Goal: Book appointment/travel/reservation

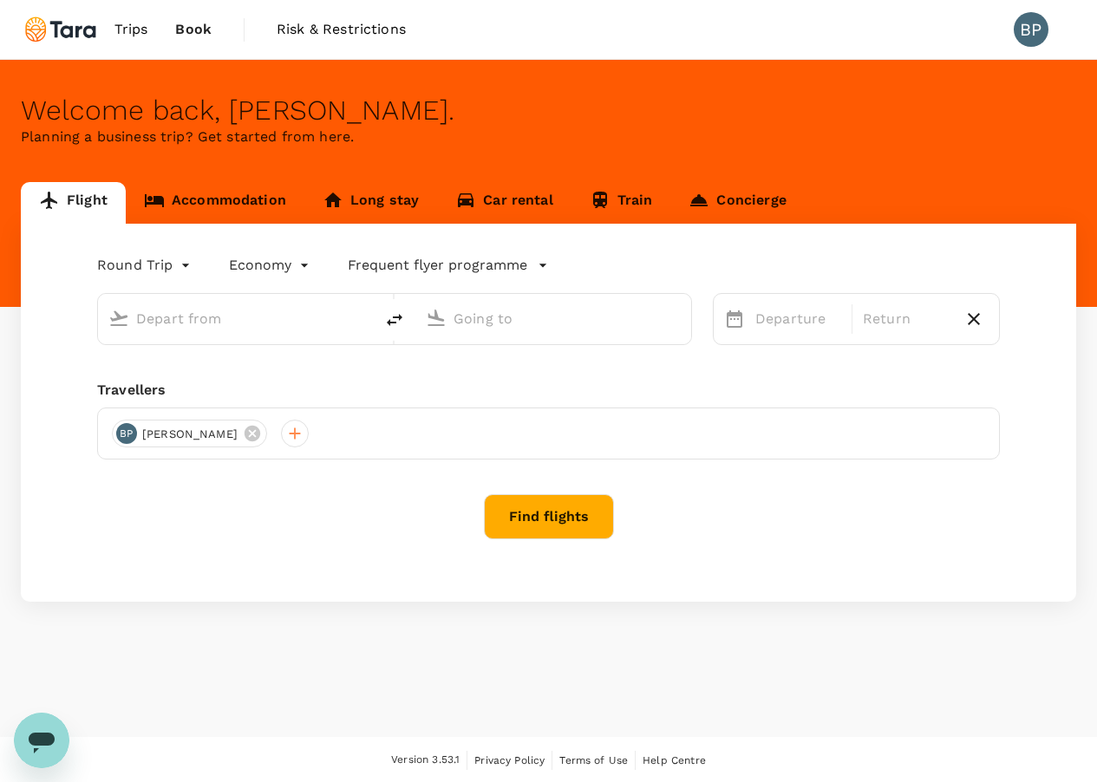
type input "[PERSON_NAME] Intl (MNL)"
type input "[GEOGRAPHIC_DATA] ([PERSON_NAME])"
click at [199, 208] on link "Accommodation" at bounding box center [215, 203] width 179 height 42
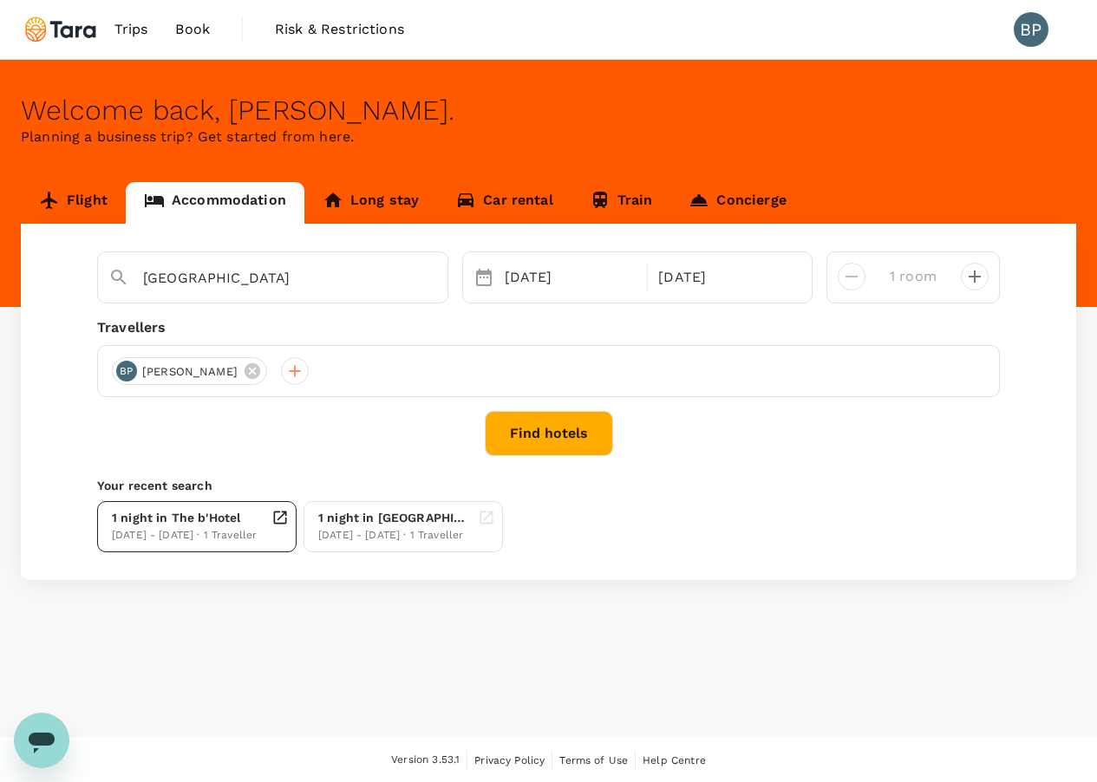
click at [205, 535] on div "[DATE] - [DATE] · 1 Traveller" at bounding box center [184, 535] width 145 height 17
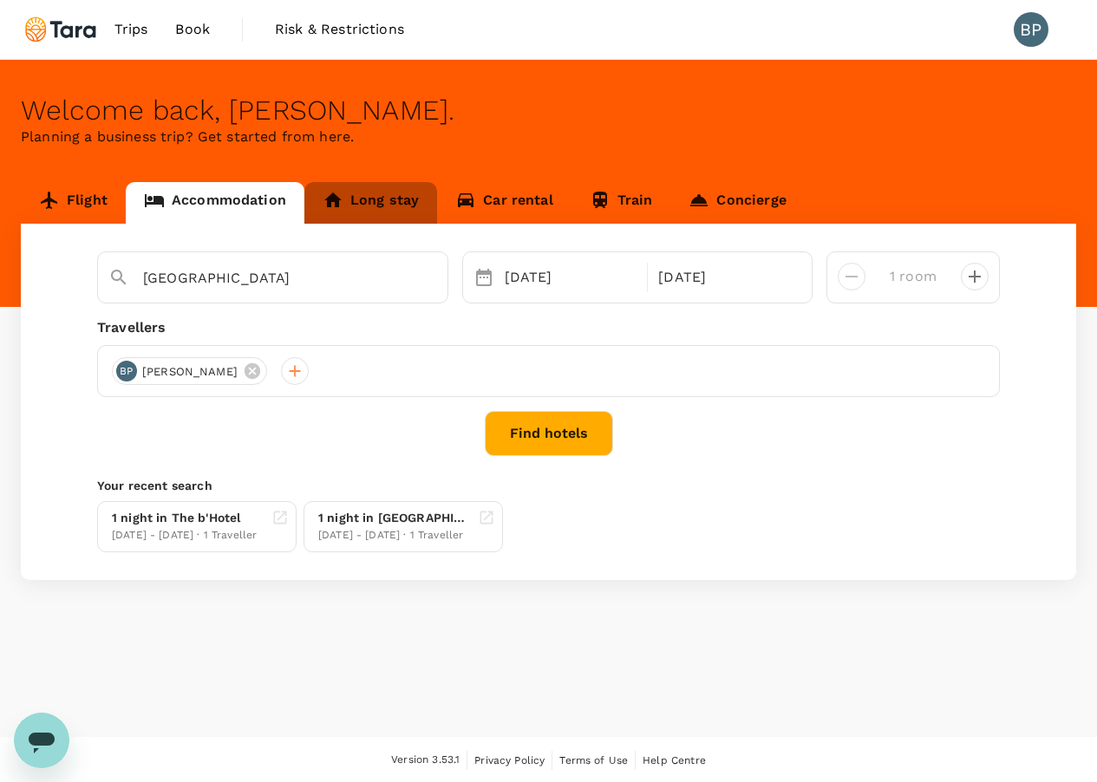
click at [366, 206] on link "Long stay" at bounding box center [370, 203] width 133 height 42
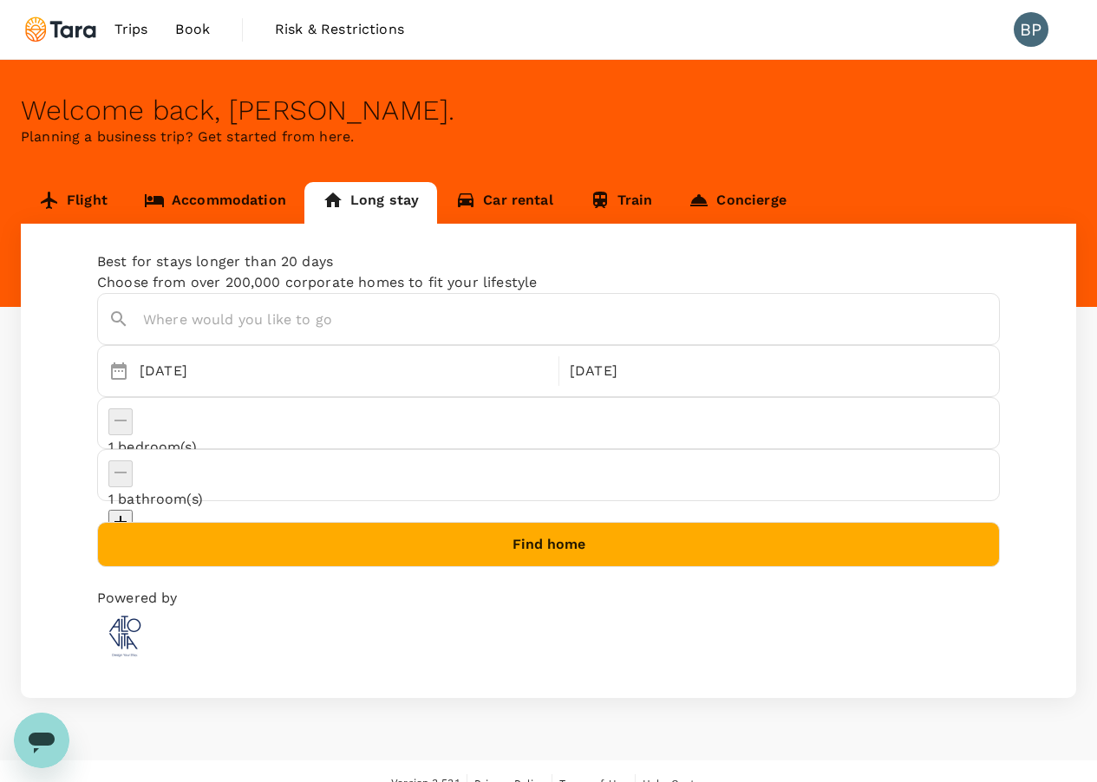
click at [73, 188] on link "Flight" at bounding box center [73, 203] width 105 height 42
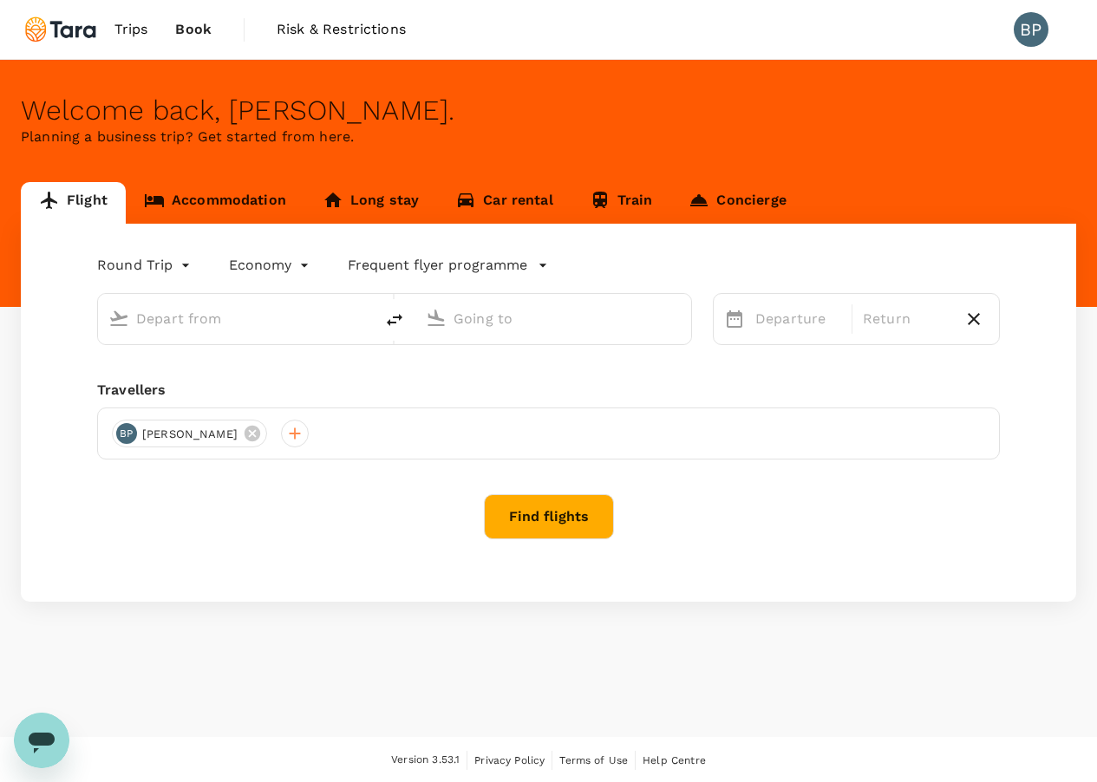
type input "[PERSON_NAME] Intl (MNL)"
type input "[GEOGRAPHIC_DATA] ([PERSON_NAME])"
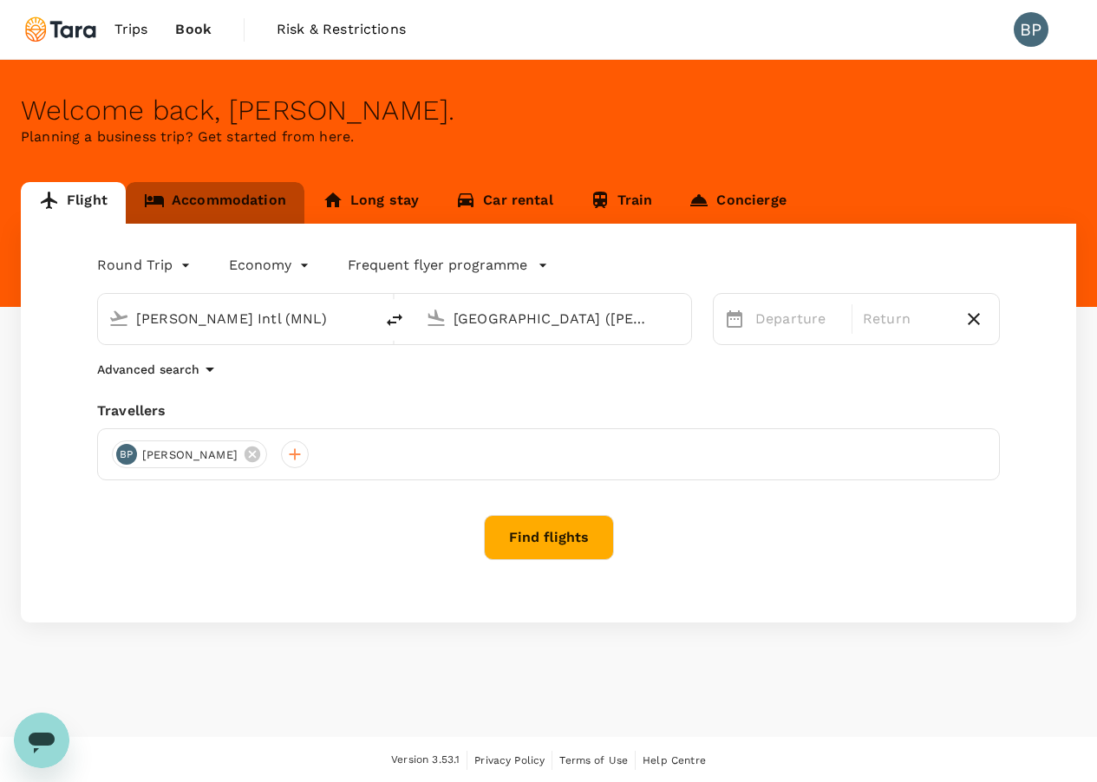
click at [202, 206] on link "Accommodation" at bounding box center [215, 203] width 179 height 42
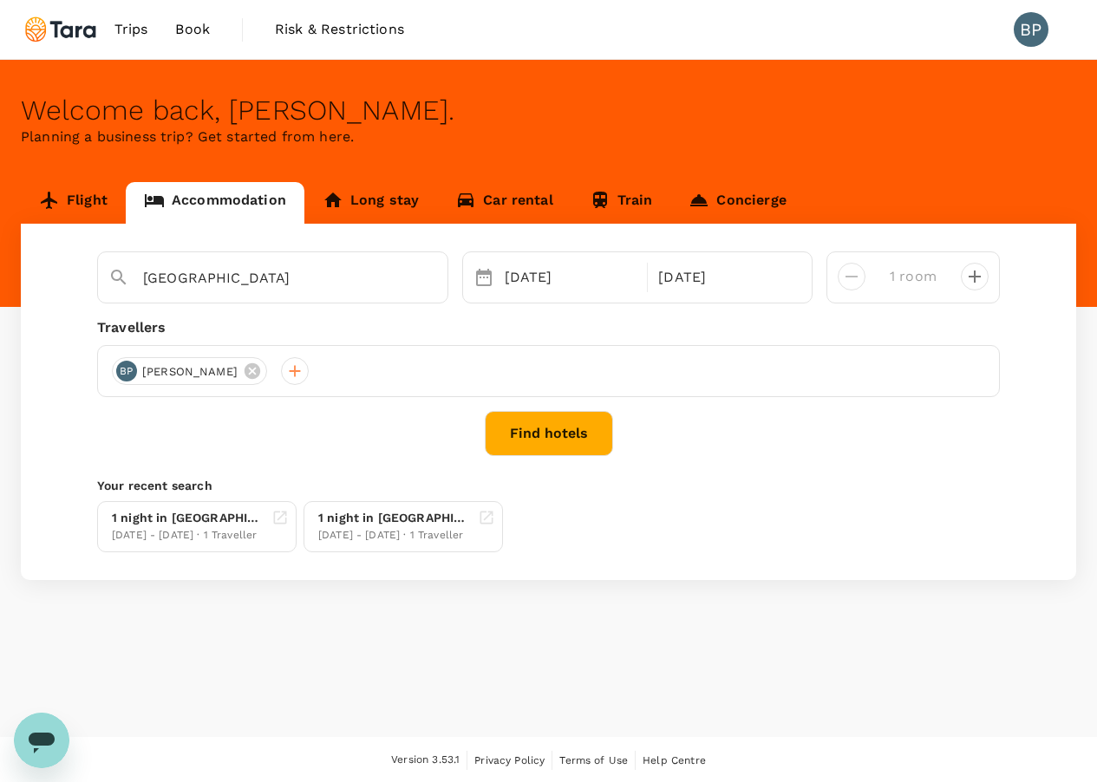
type input "The b'Hotel"
click at [585, 430] on button "Find hotels" at bounding box center [549, 433] width 128 height 45
type input "The b'Hotel"
click at [234, 523] on div "1 night in [GEOGRAPHIC_DATA]" at bounding box center [188, 518] width 153 height 18
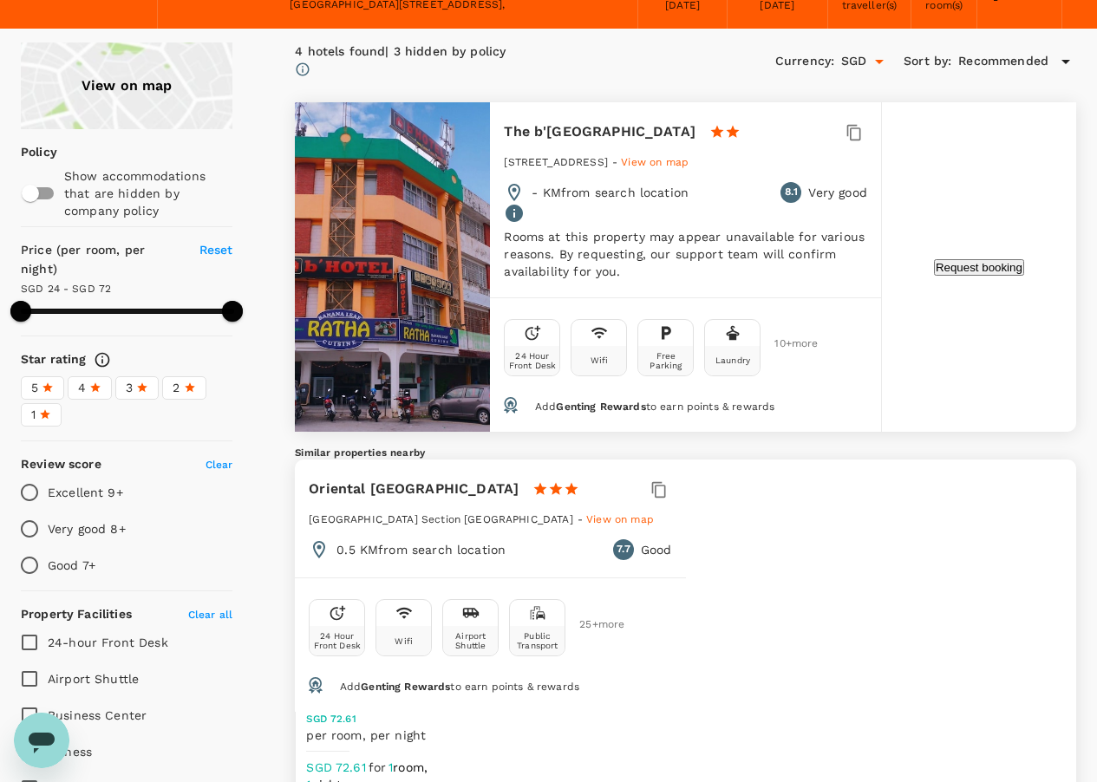
scroll to position [85, 0]
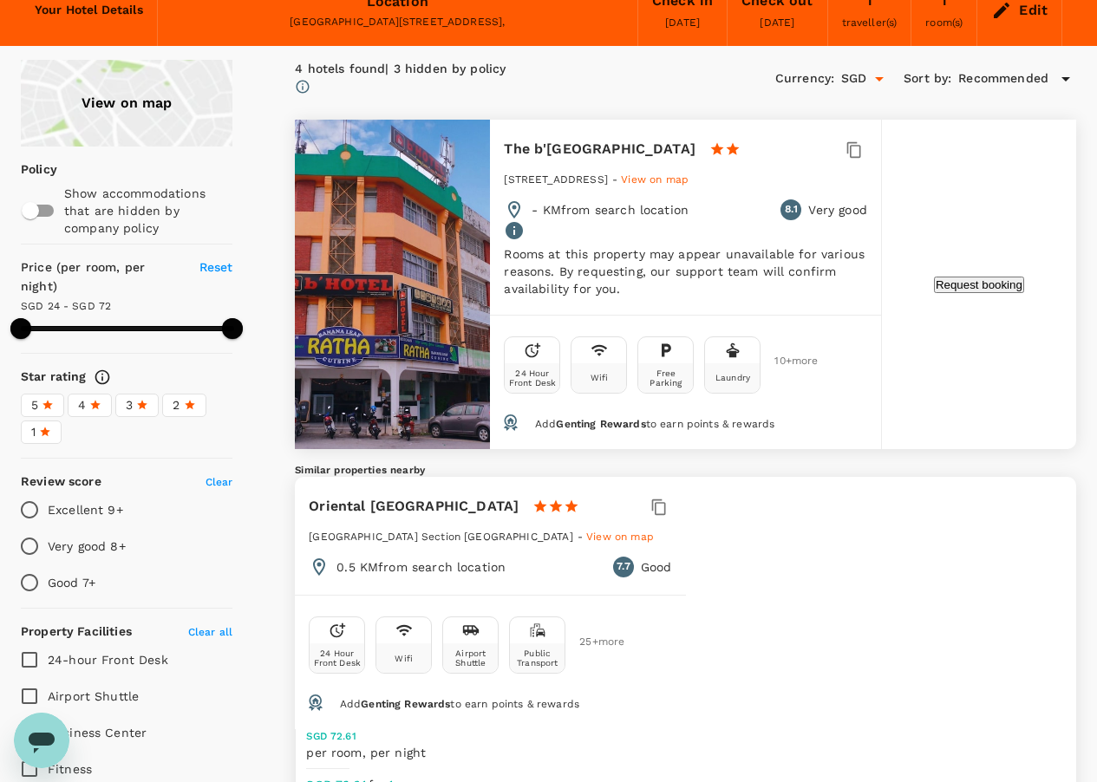
type input "71.66"
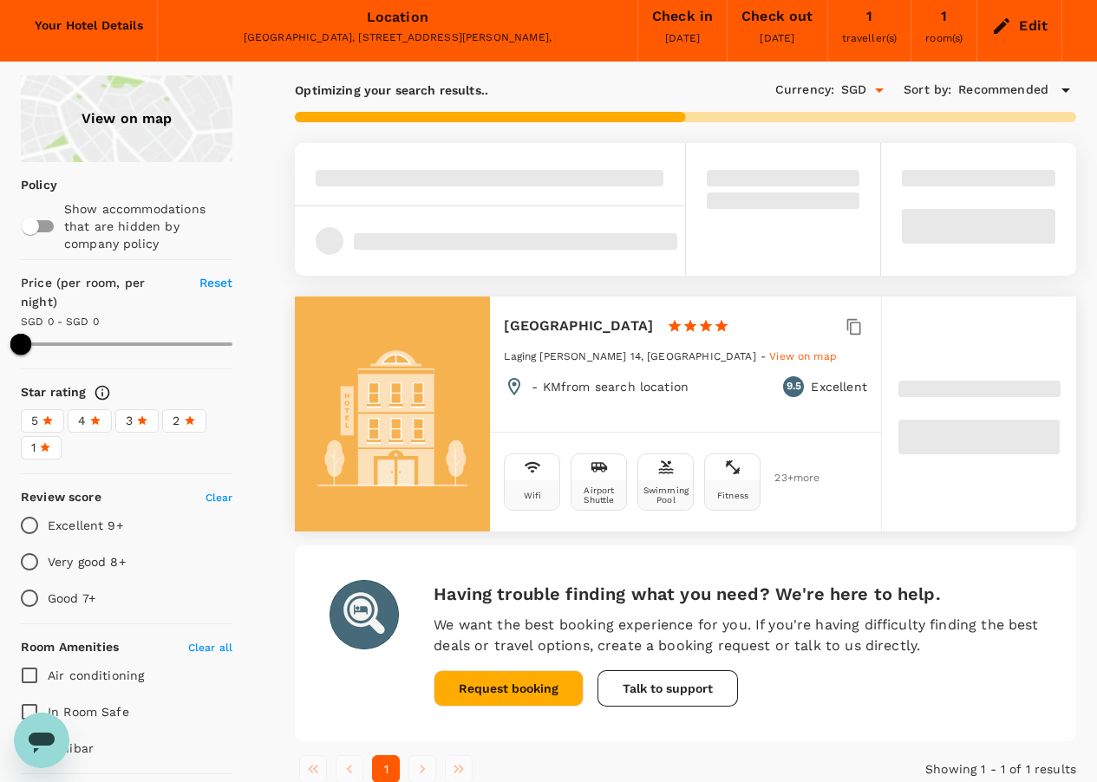
scroll to position [80, 0]
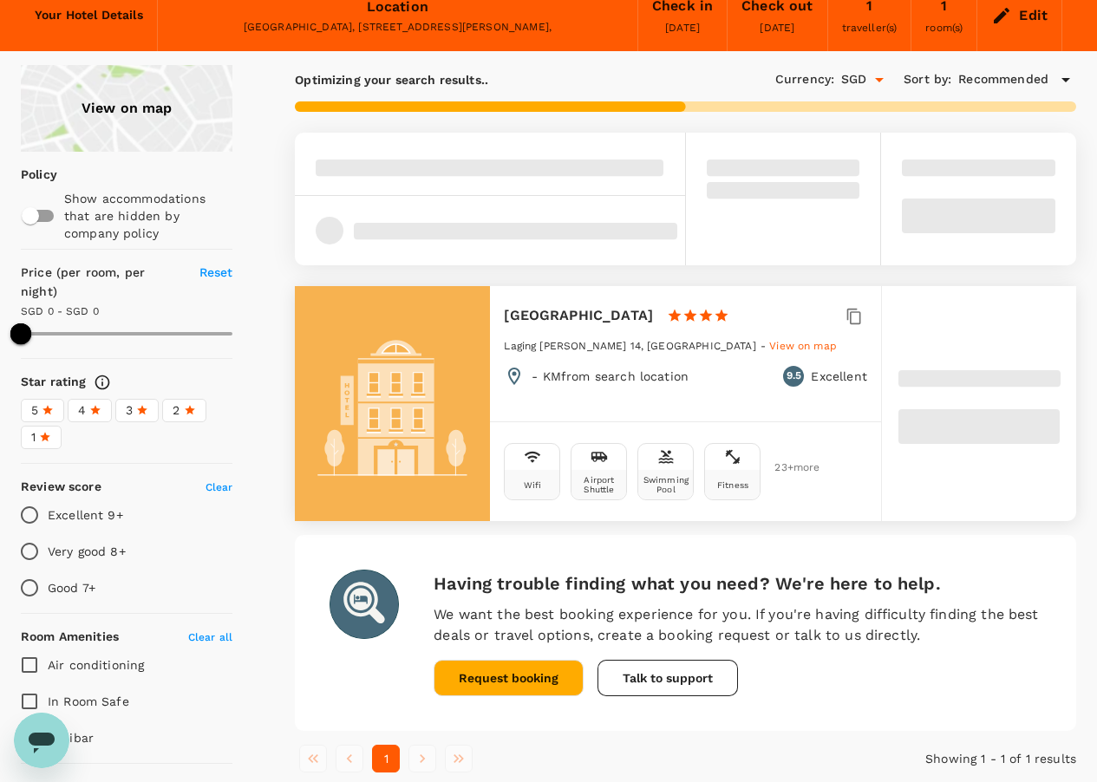
click at [767, 319] on div "The B Hotel Quezon City 1 Star 2 Stars 3 Stars 4 Stars 5 Stars" at bounding box center [685, 320] width 363 height 33
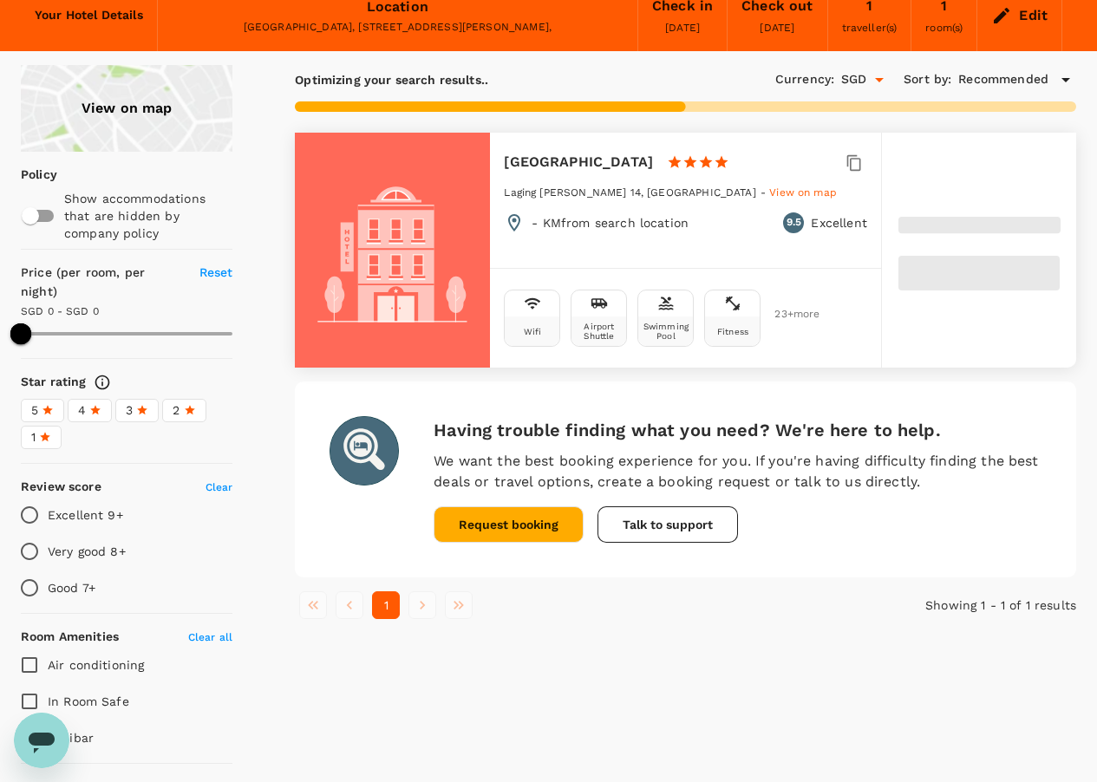
type input "157.95"
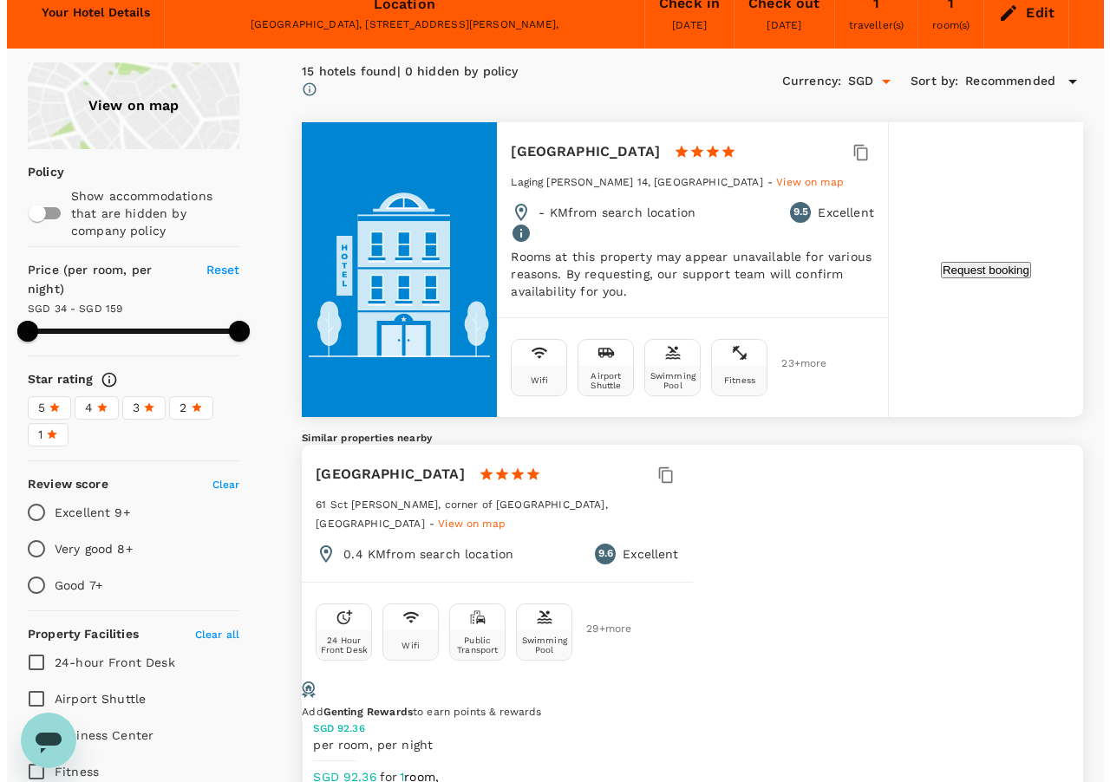
scroll to position [83, 0]
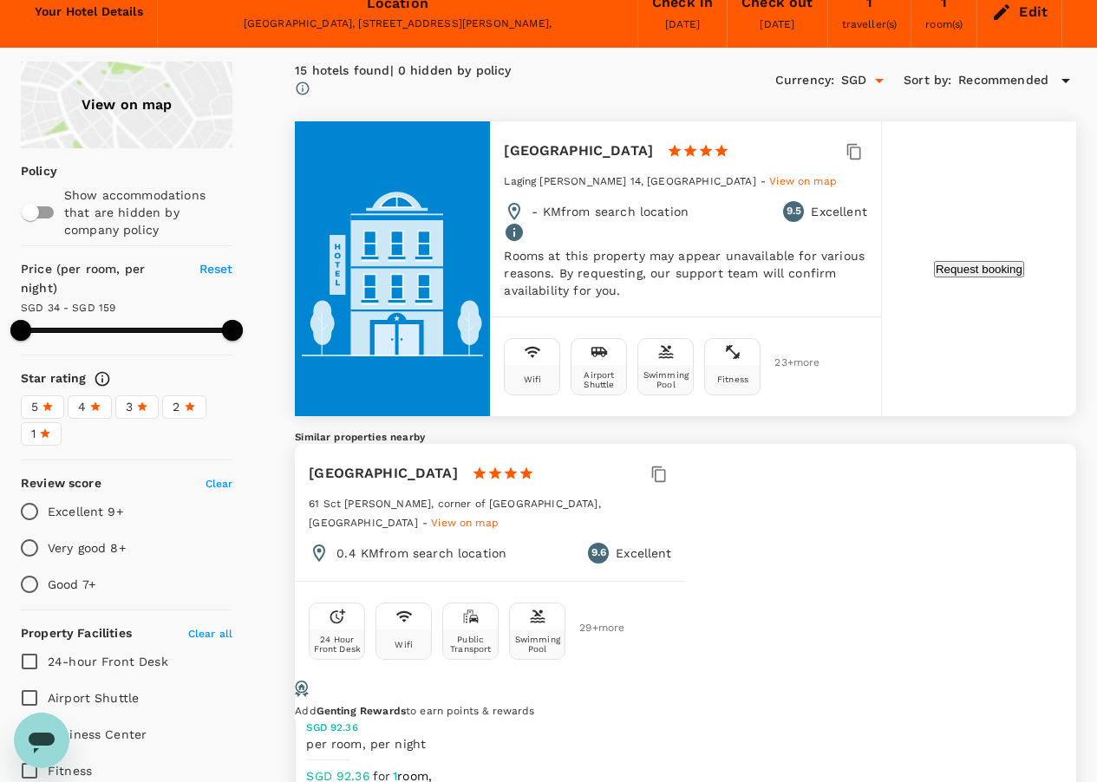
click at [984, 261] on button "Request booking" at bounding box center [979, 269] width 90 height 16
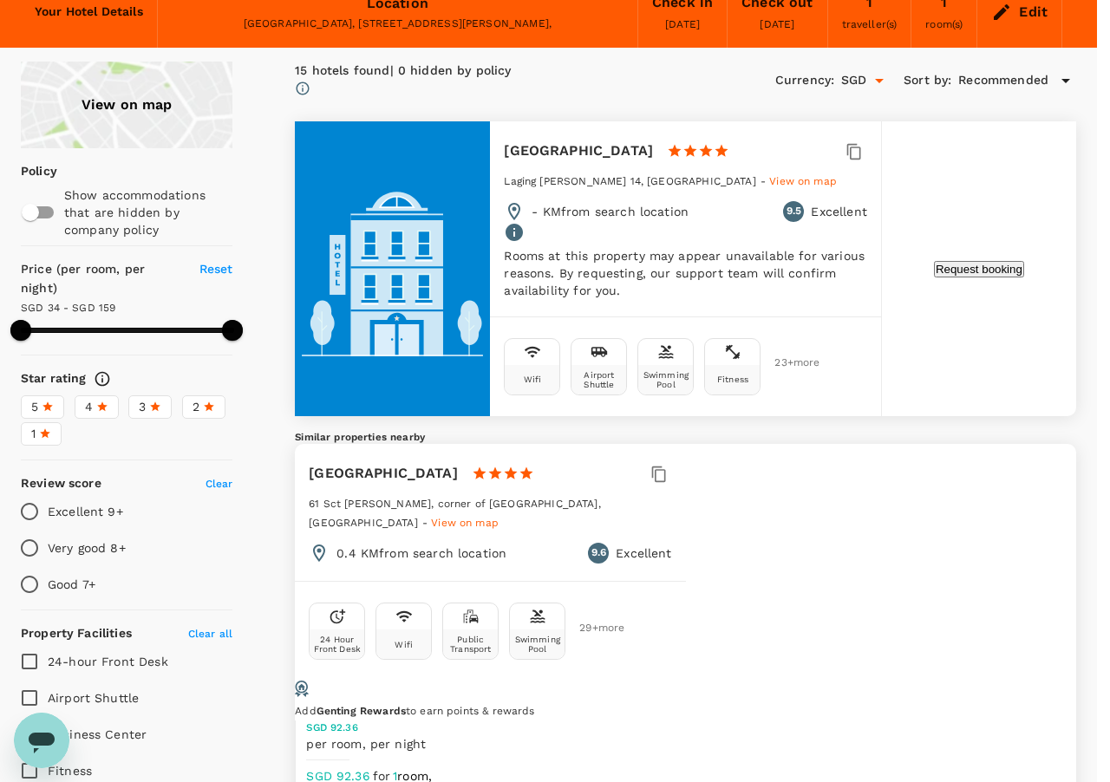
type input "benjie.panahon@taraclimate.org"
type input "63"
type input "9985502008"
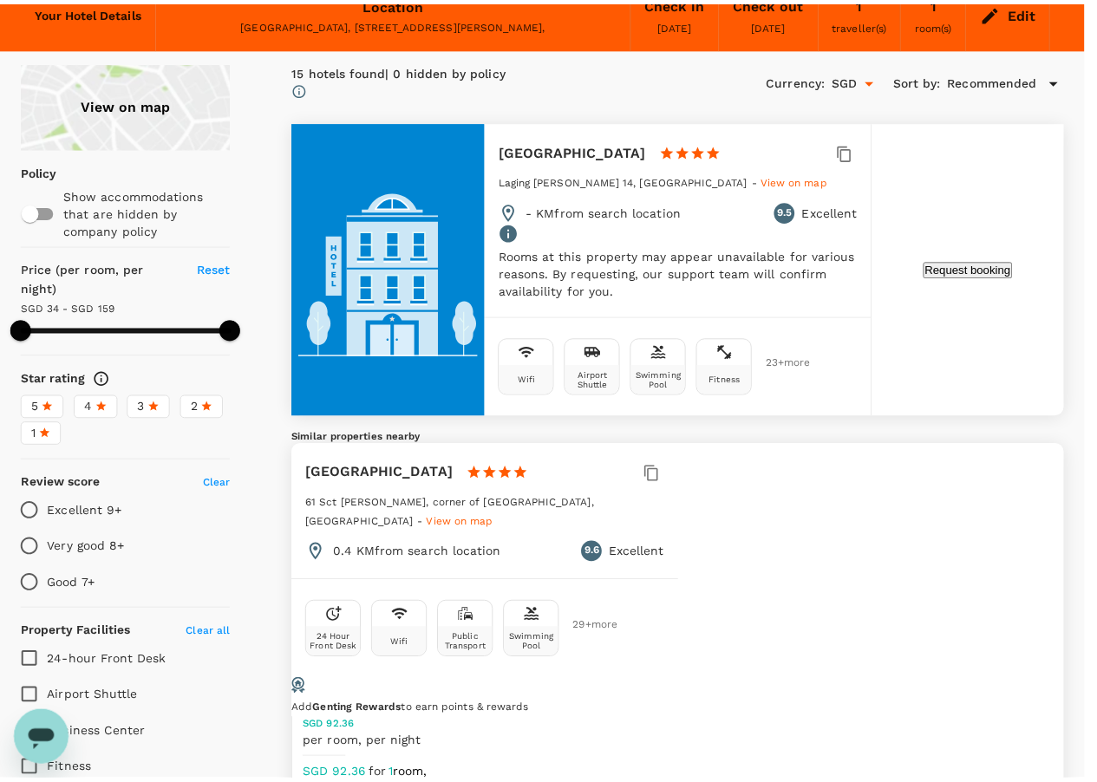
scroll to position [327, 0]
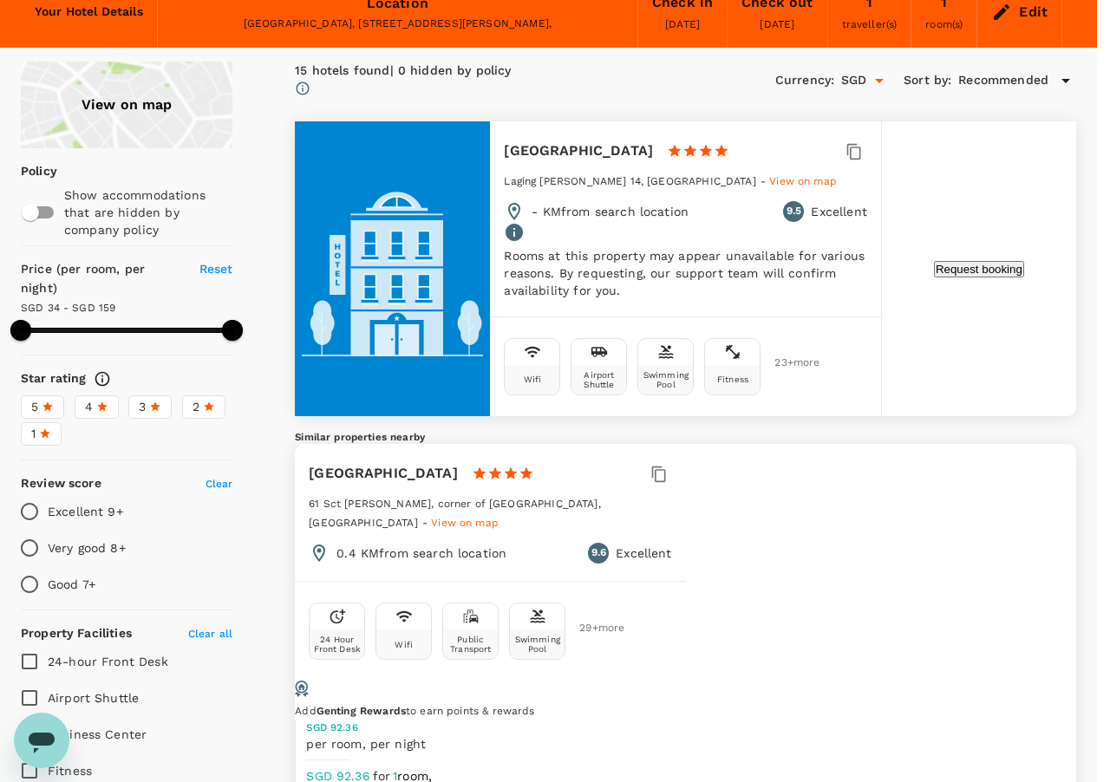
type input "157.95"
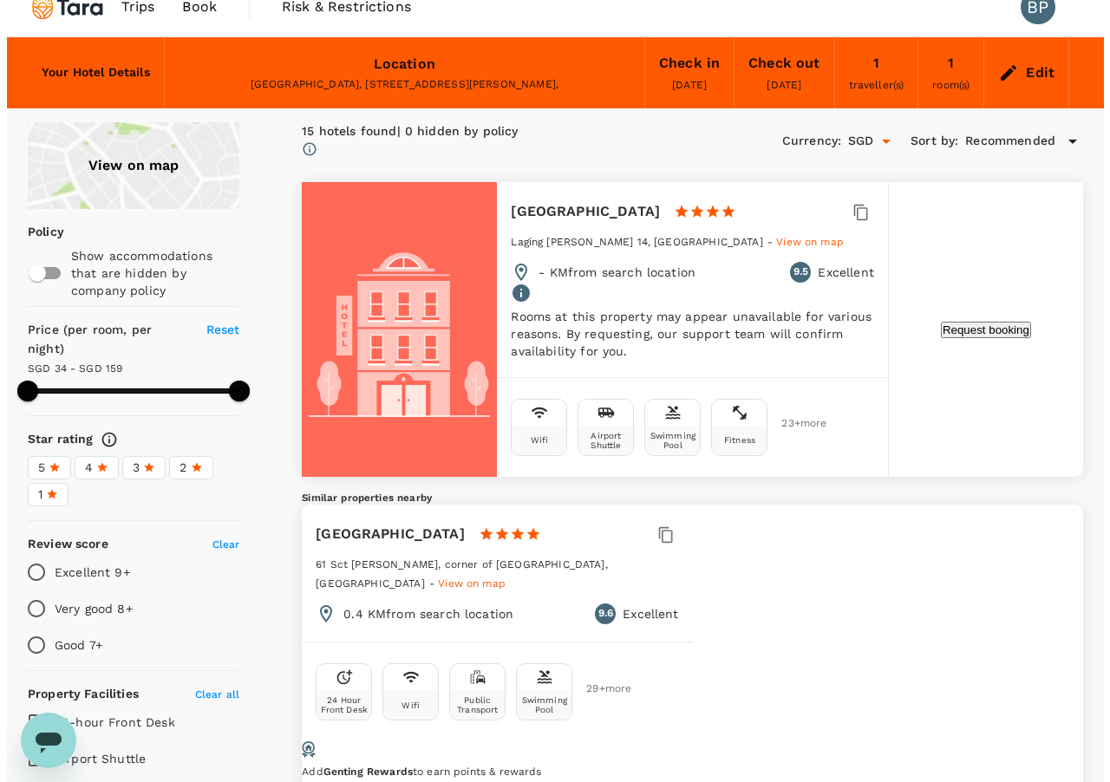
scroll to position [0, 0]
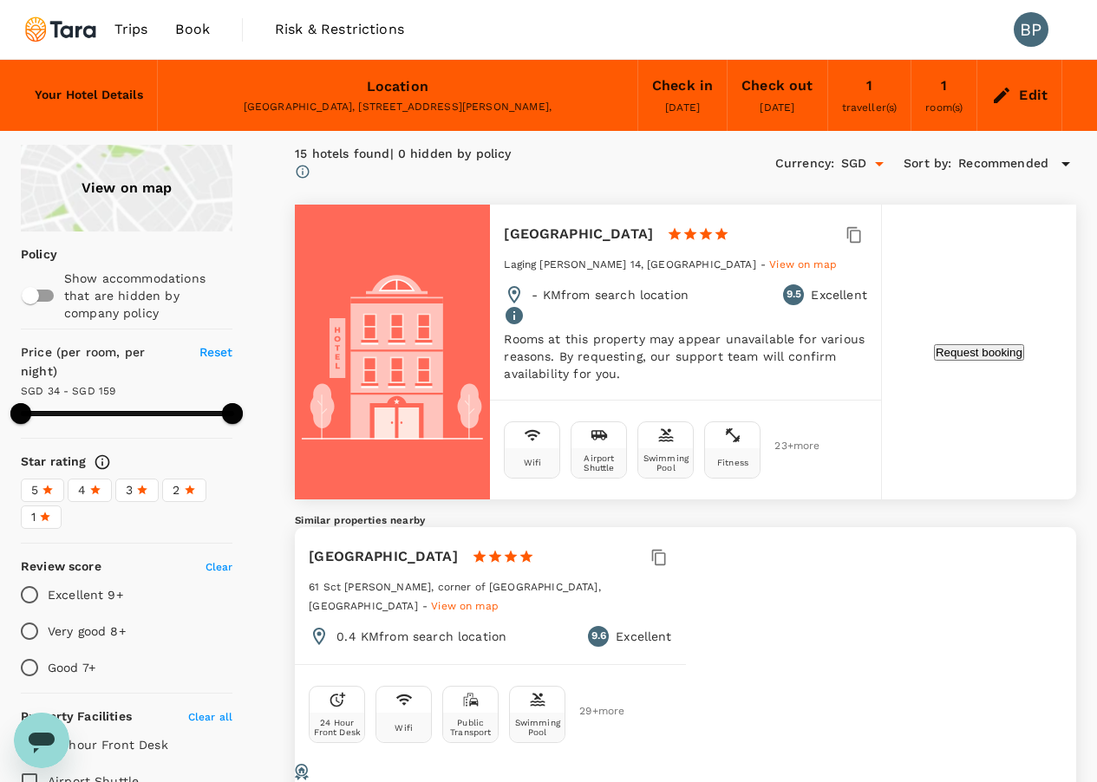
click at [1030, 99] on div "Edit" at bounding box center [1033, 95] width 29 height 24
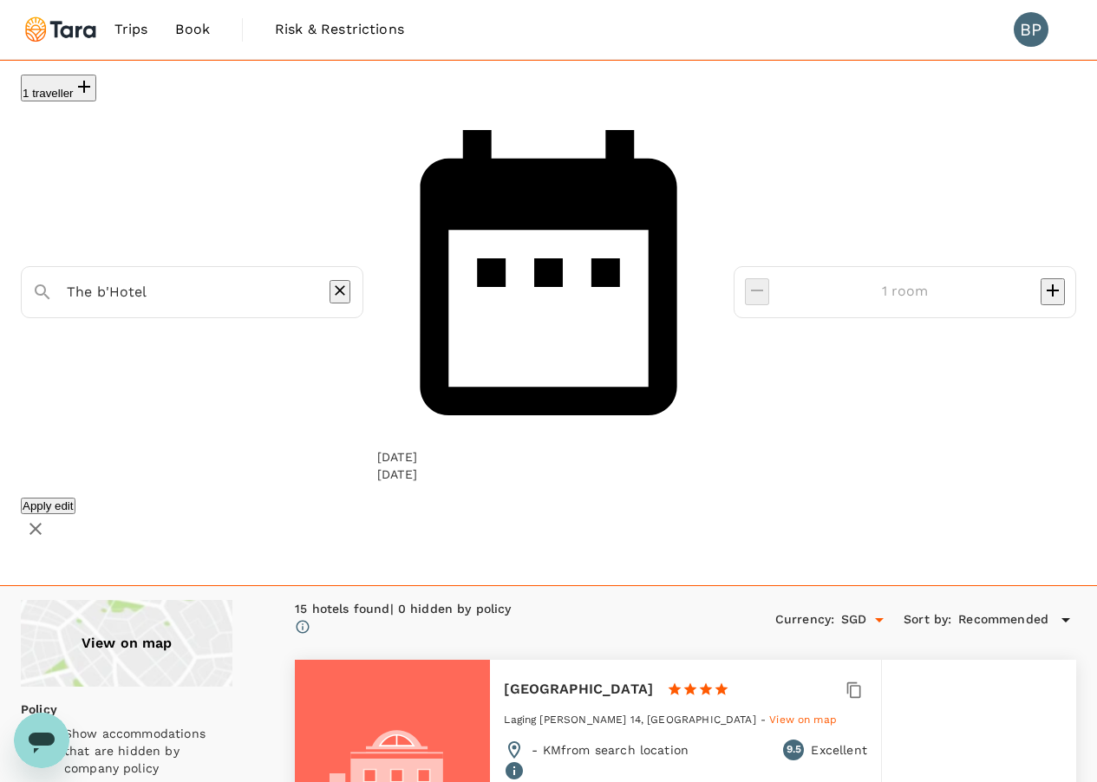
type input "[GEOGRAPHIC_DATA]"
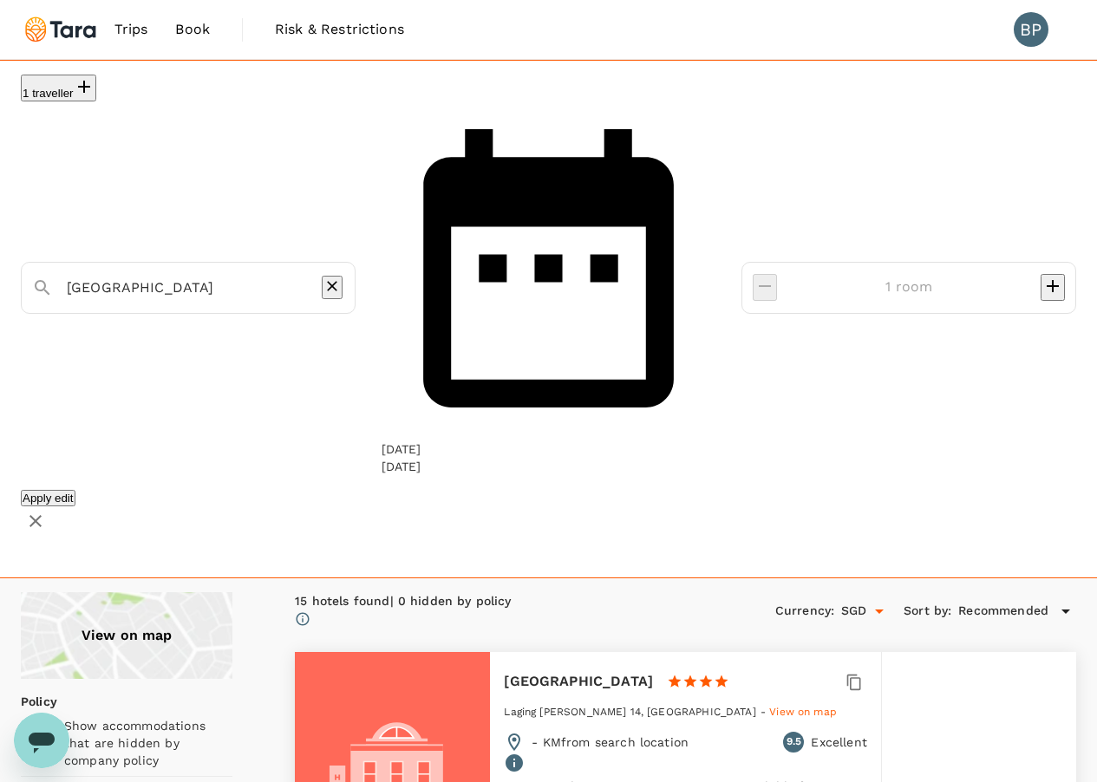
scroll to position [327, 0]
type input "157.95"
